Goal: Check status: Check status

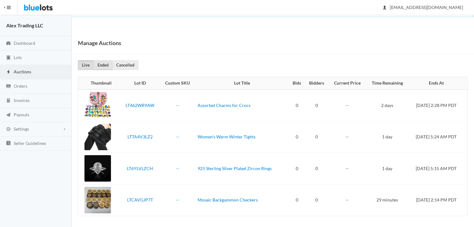
drag, startPoint x: 0, startPoint y: 0, endPoint x: 104, endPoint y: 68, distance: 123.8
click at [104, 68] on link "Ended" at bounding box center [102, 65] width 19 height 10
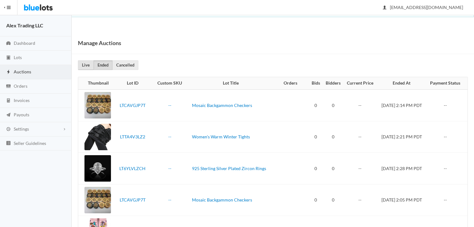
click at [81, 65] on link "Live" at bounding box center [86, 65] width 16 height 10
